Goal: Find specific page/section: Find specific page/section

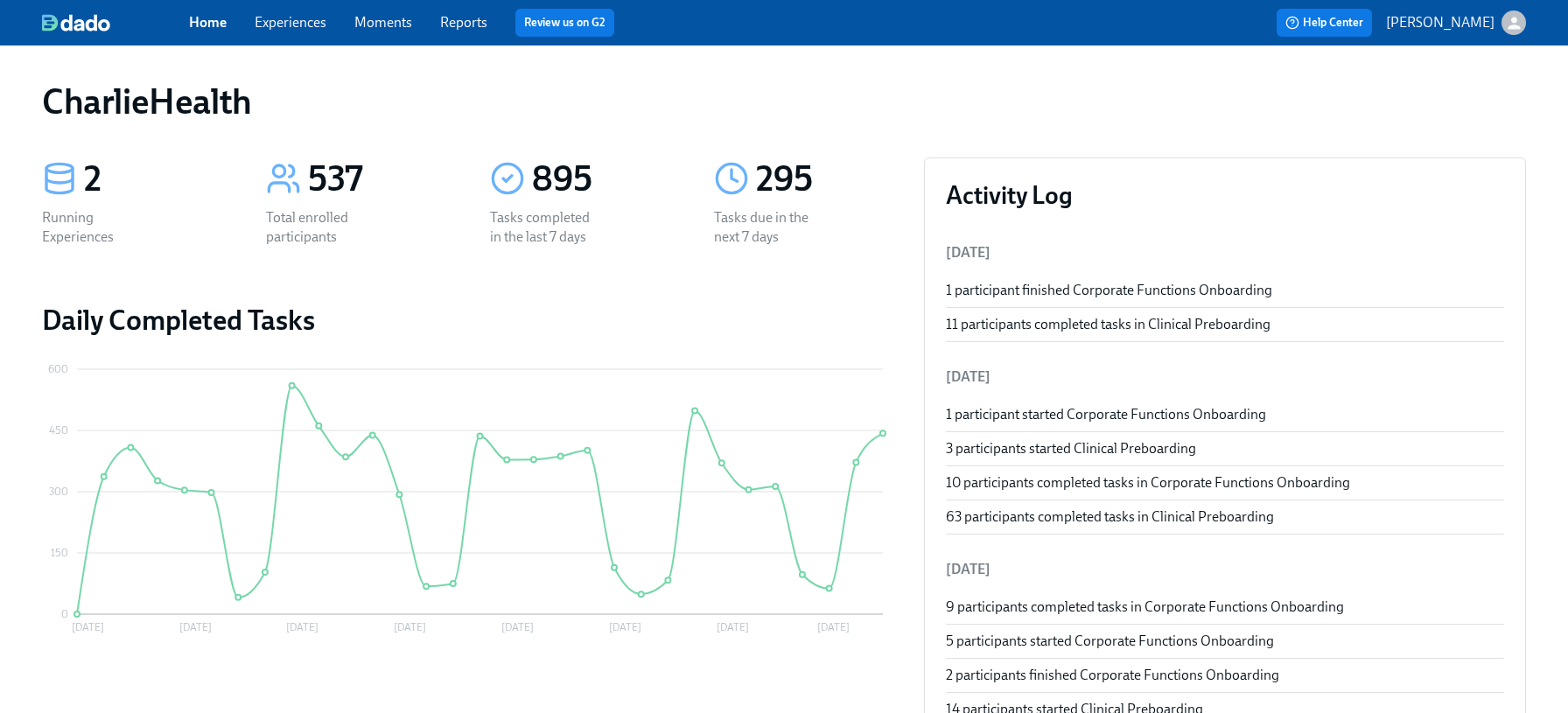
click at [282, 25] on link "Experiences" at bounding box center [291, 22] width 72 height 17
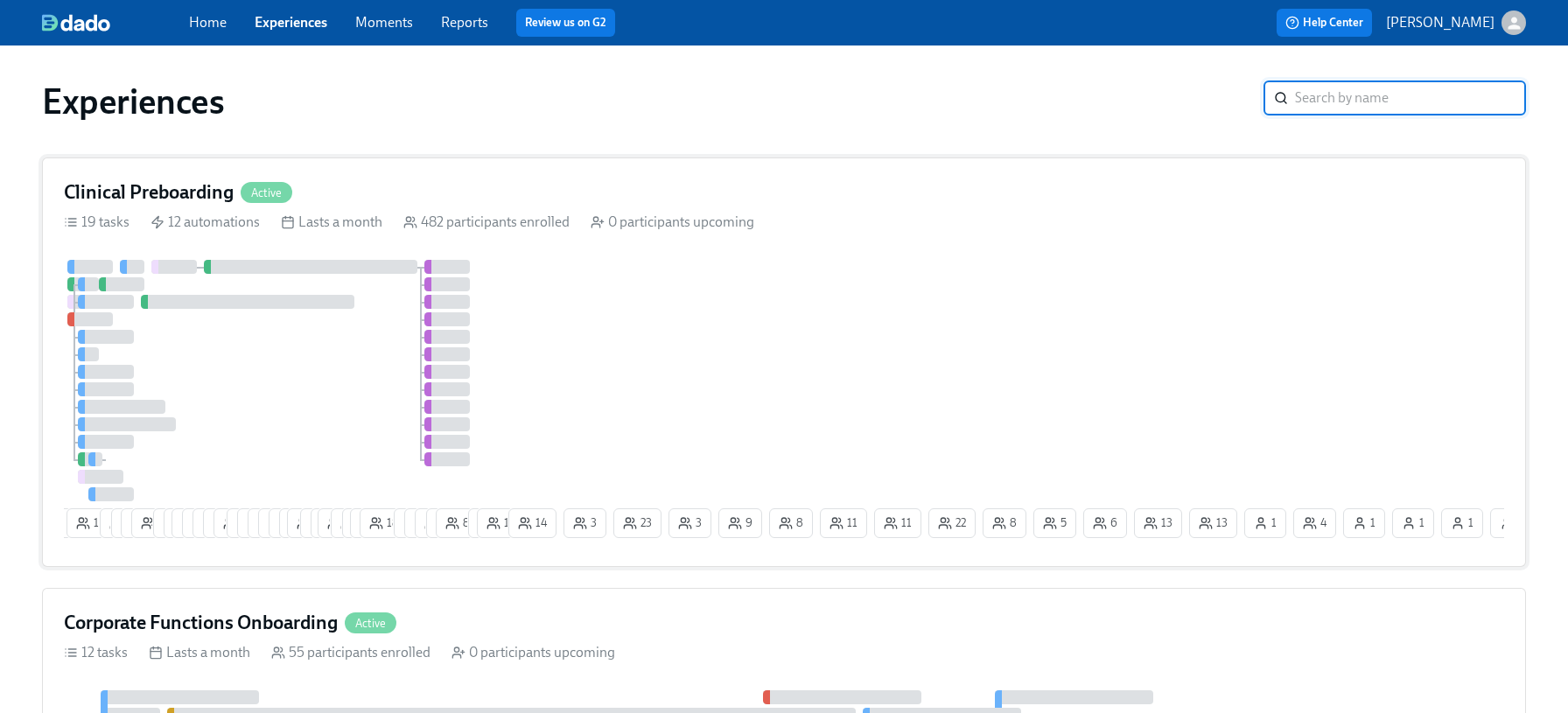
click at [229, 193] on h4 "Clinical Preboarding" at bounding box center [148, 192] width 170 height 27
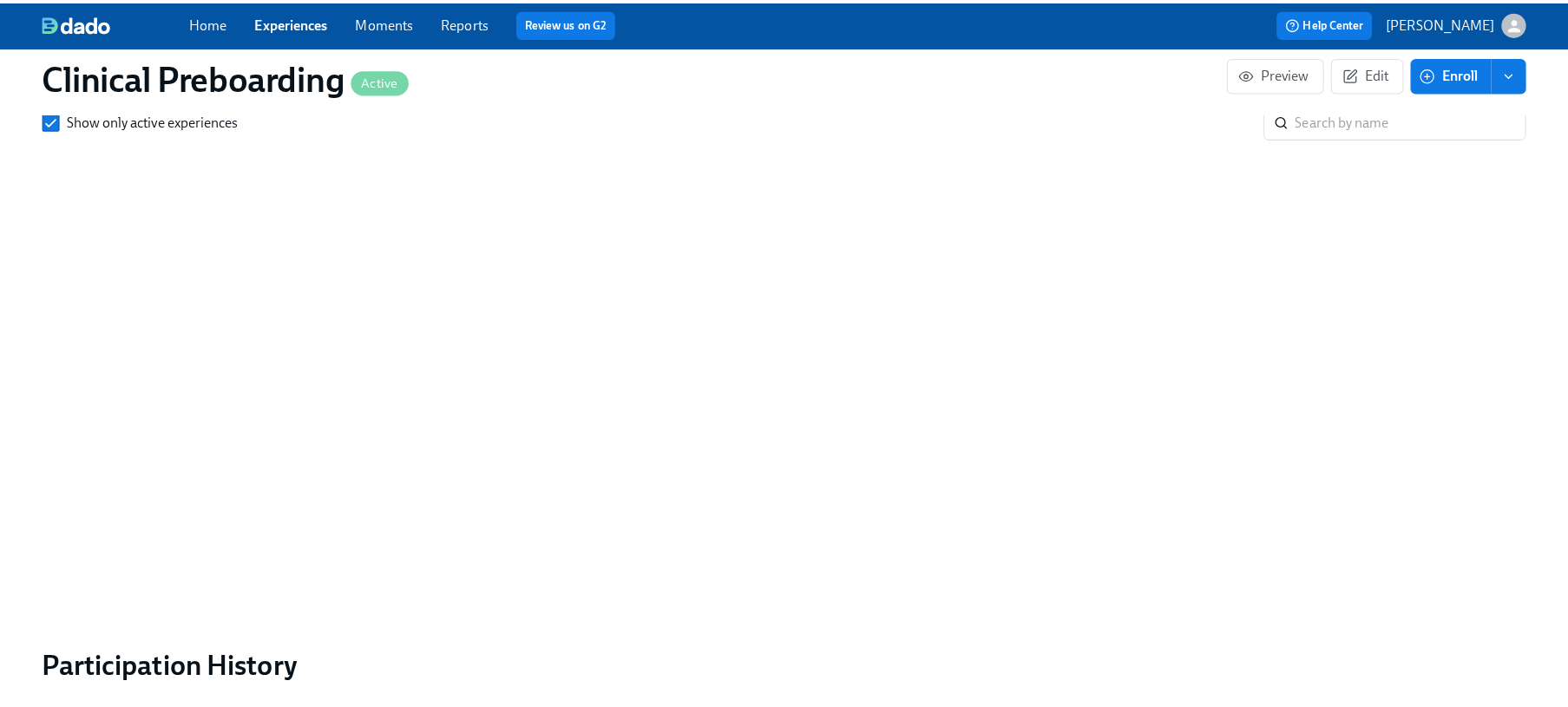
scroll to position [1641, 0]
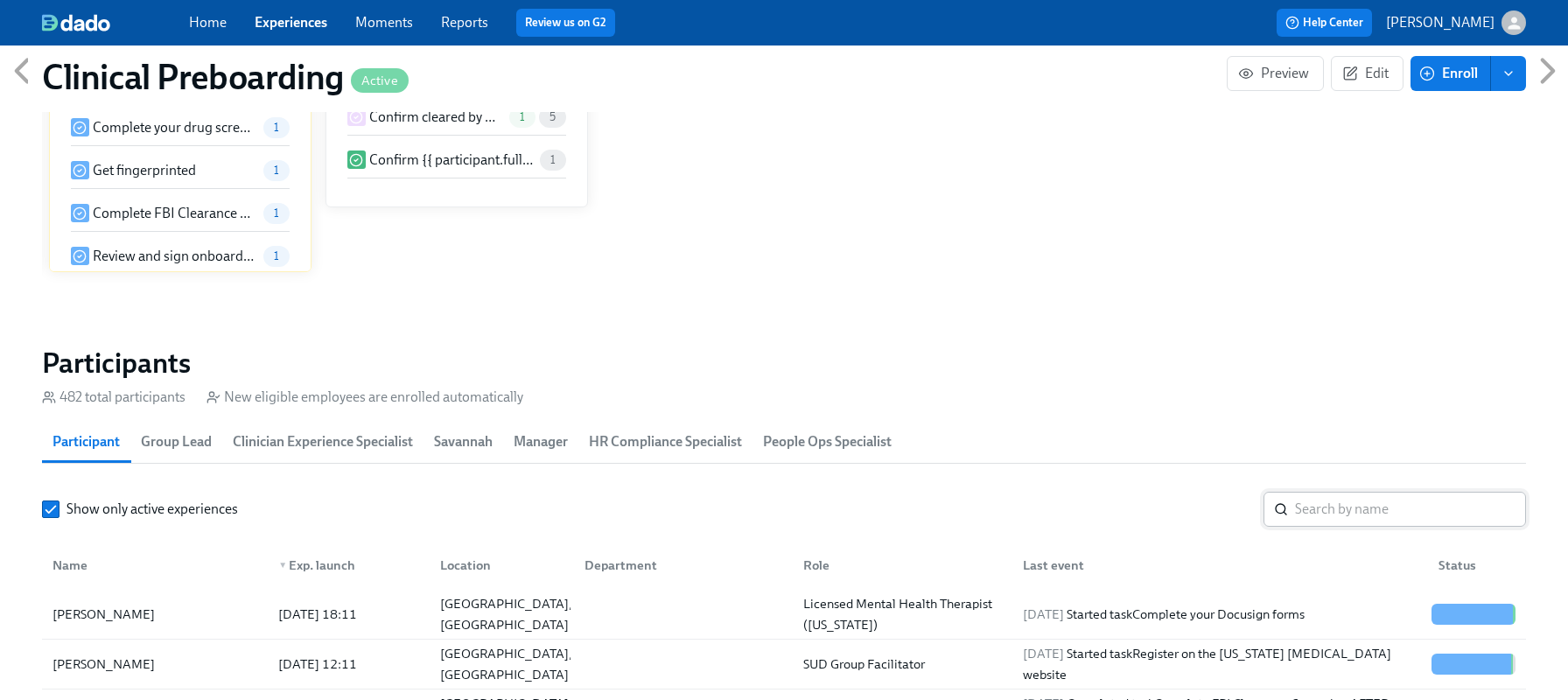
click at [1338, 512] on input "search" at bounding box center [1411, 510] width 231 height 35
type input "asia [PERSON_NAME]"
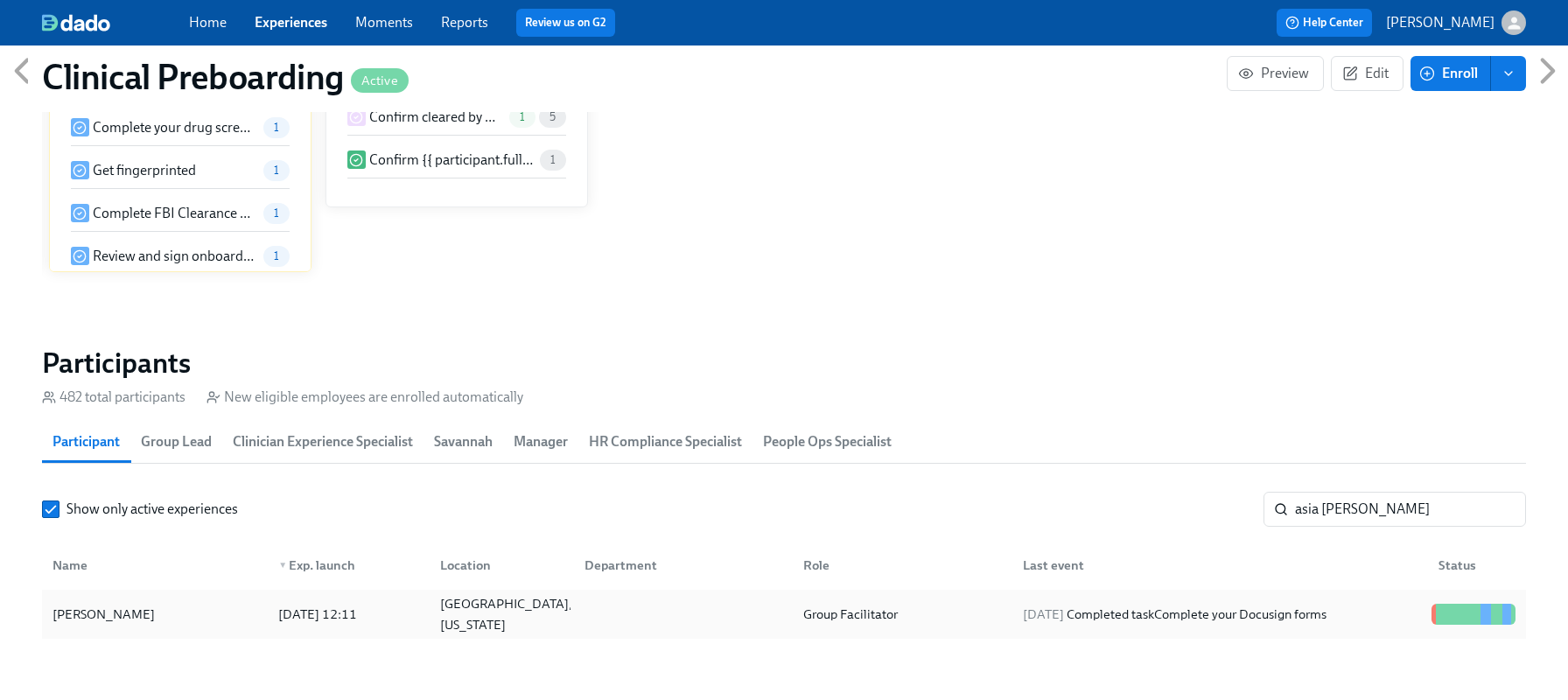
click at [1335, 632] on div "Asia Swinney 2025/08/29 12:11 Houston, Texas Group Facilitator 2025/09/09 Compl…" at bounding box center [784, 614] width 1484 height 49
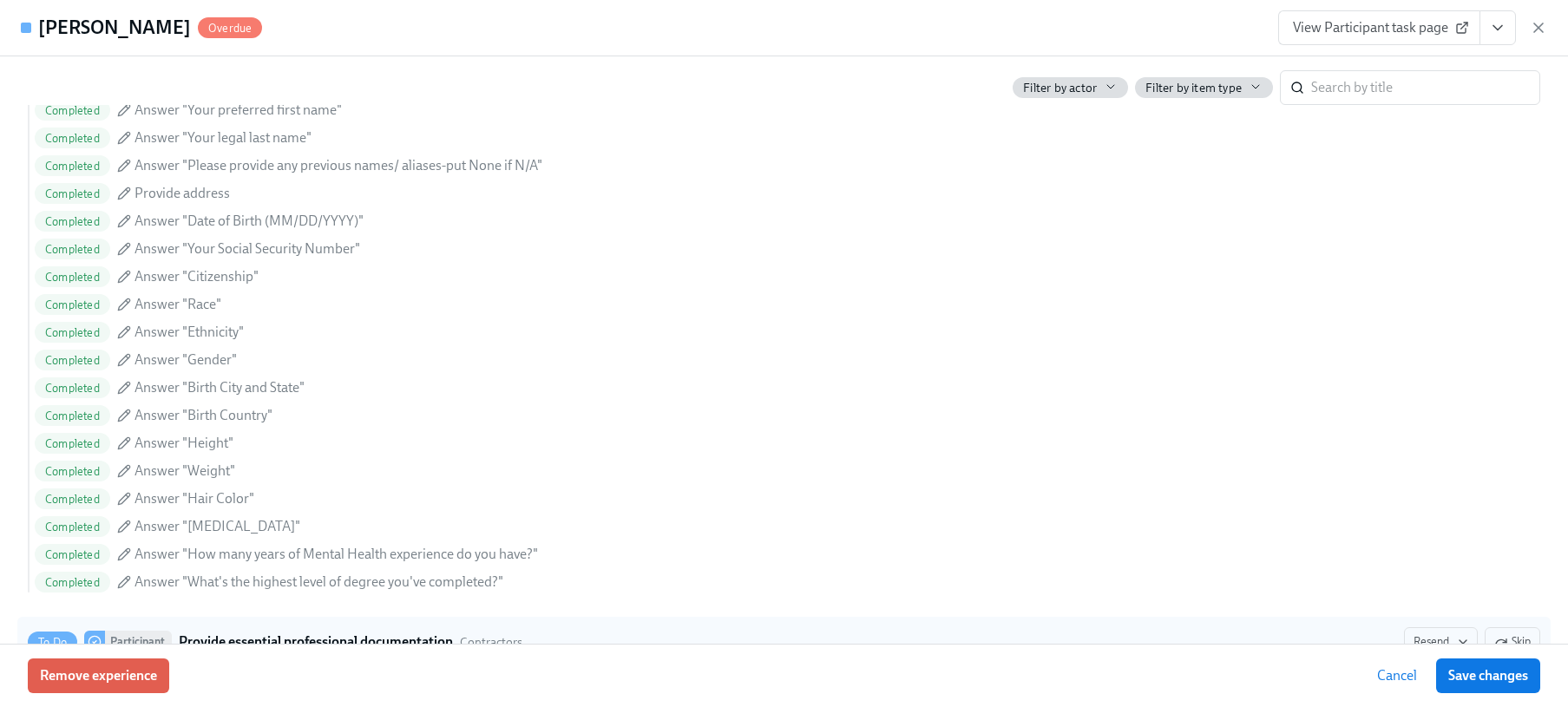
scroll to position [1781, 0]
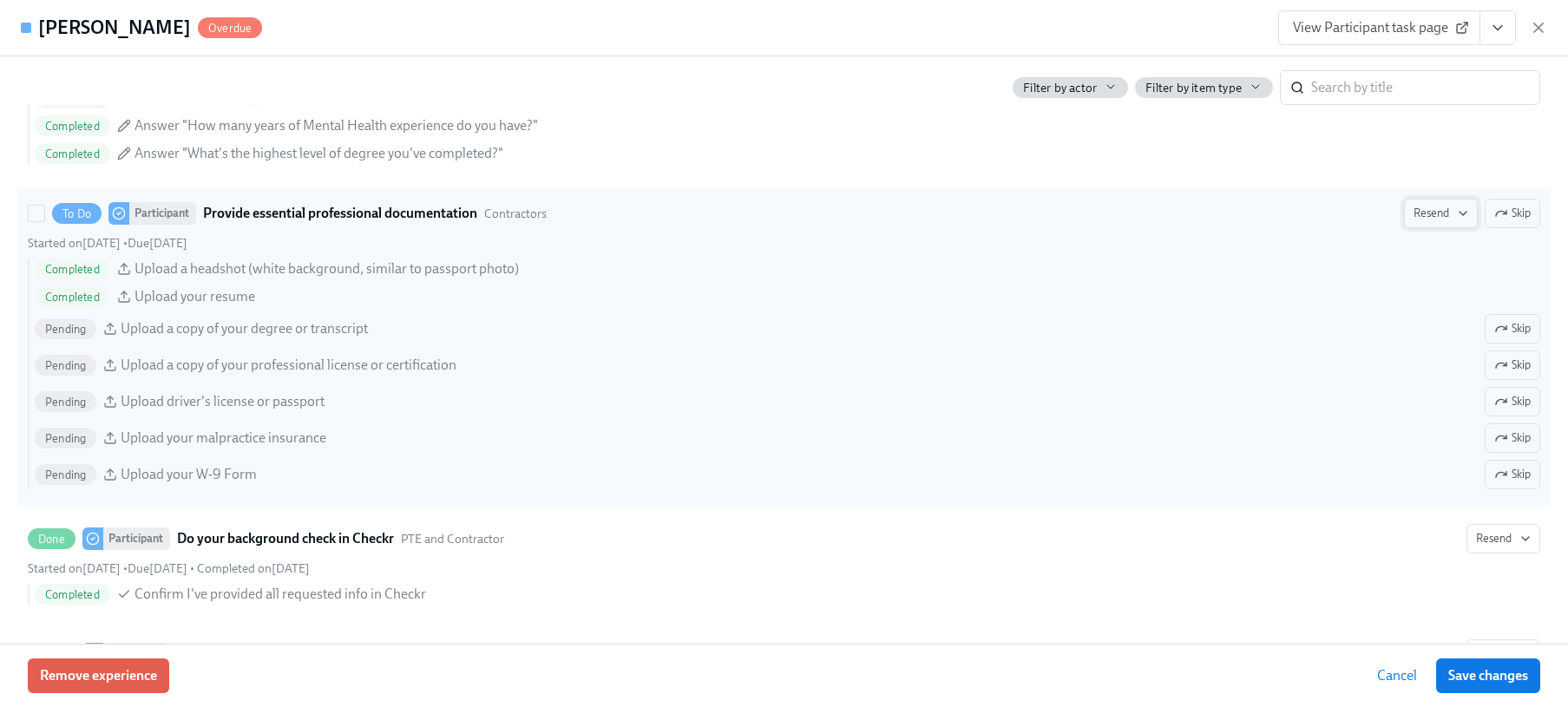
click at [1425, 217] on span "Resend" at bounding box center [1440, 213] width 55 height 17
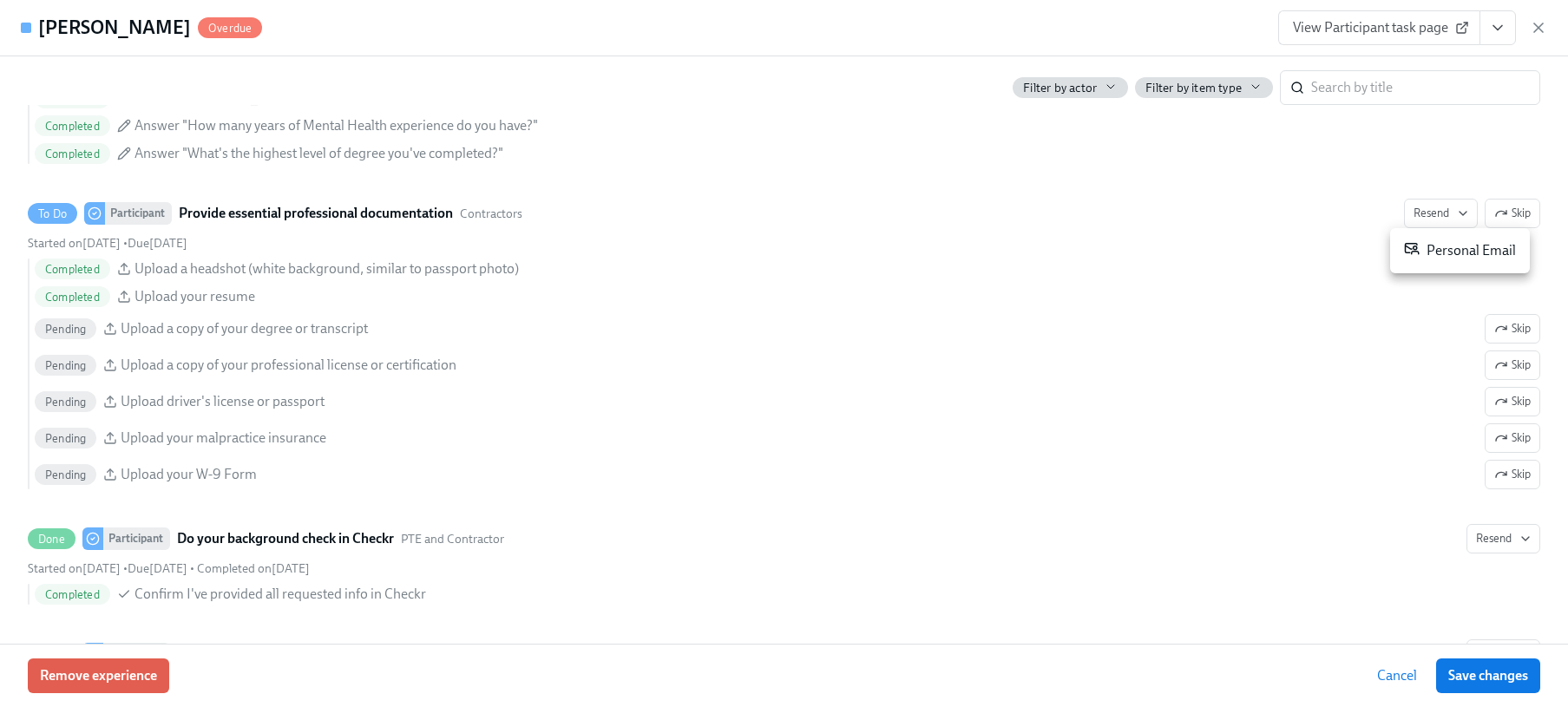
click at [1435, 249] on div "Personal Email" at bounding box center [1459, 250] width 112 height 21
